Goal: Task Accomplishment & Management: Manage account settings

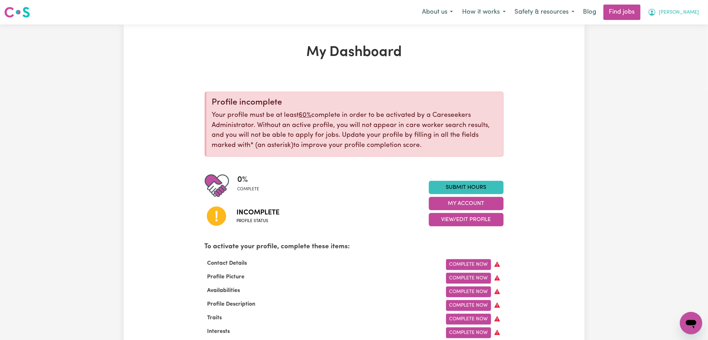
click at [656, 15] on icon "My Account" at bounding box center [652, 12] width 7 height 7
click at [670, 59] on link "Logout" at bounding box center [675, 53] width 55 height 13
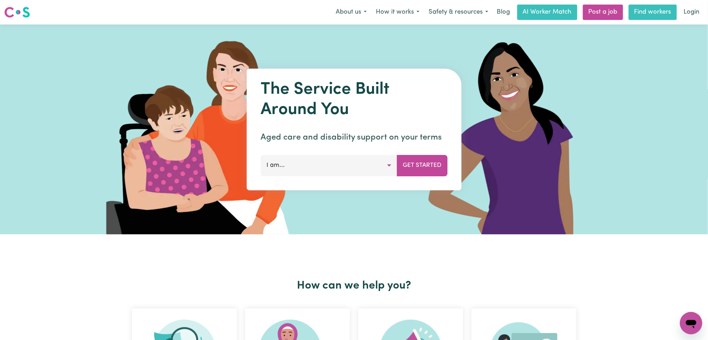
click at [676, 15] on link "Find workers" at bounding box center [653, 12] width 48 height 15
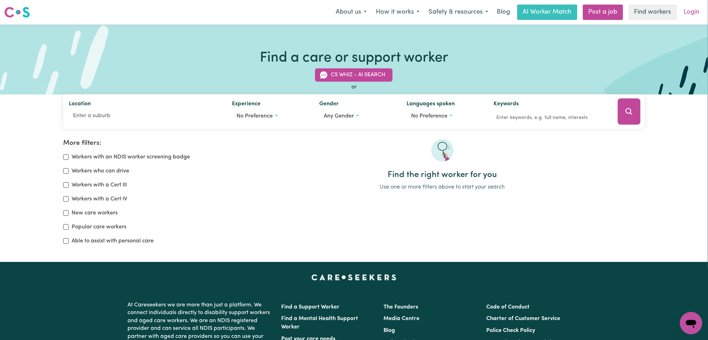
click at [697, 13] on link "Login" at bounding box center [692, 12] width 24 height 15
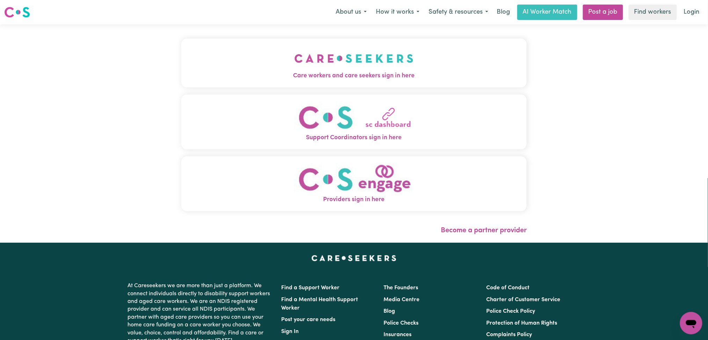
click at [308, 64] on button "Care workers and care seekers sign in here" at bounding box center [354, 62] width 346 height 49
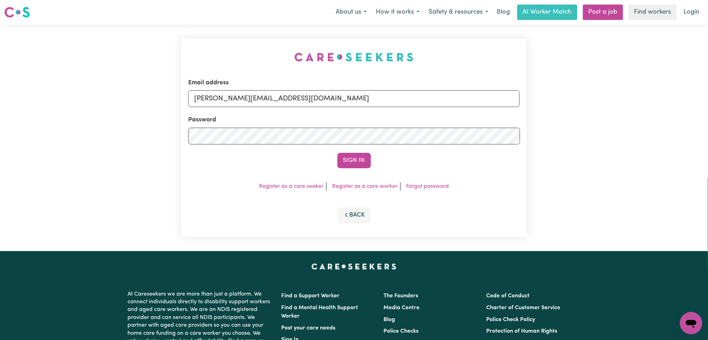
click at [314, 89] on div "Email address [PERSON_NAME][EMAIL_ADDRESS][DOMAIN_NAME]" at bounding box center [354, 92] width 332 height 29
drag, startPoint x: 272, startPoint y: 101, endPoint x: 257, endPoint y: 103, distance: 15.2
click at [271, 101] on input "[PERSON_NAME][EMAIL_ADDRESS][DOMAIN_NAME]" at bounding box center [354, 98] width 332 height 17
drag, startPoint x: 231, startPoint y: 94, endPoint x: 463, endPoint y: 110, distance: 232.9
click at [463, 110] on form "Email address Superuser~[EMAIL_ADDRESS][DOMAIN_NAME] Password Sign In" at bounding box center [354, 123] width 332 height 90
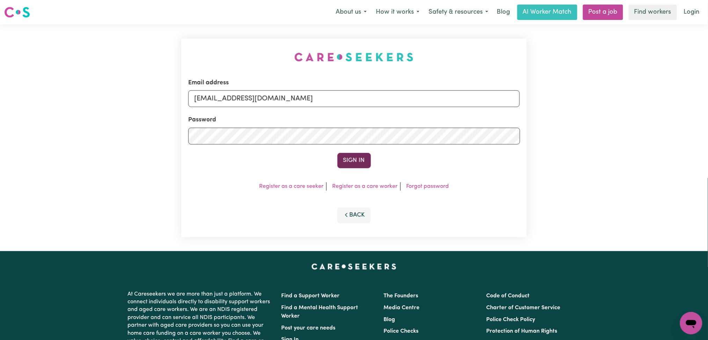
type input "[EMAIL_ADDRESS][DOMAIN_NAME]"
click at [340, 162] on button "Sign In" at bounding box center [354, 160] width 34 height 15
